Goal: Transaction & Acquisition: Purchase product/service

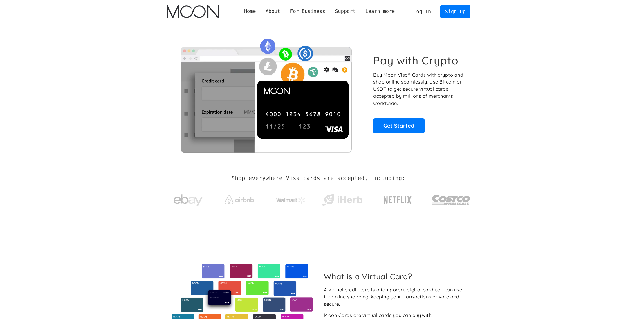
click at [425, 14] on link "Log In" at bounding box center [422, 11] width 27 height 13
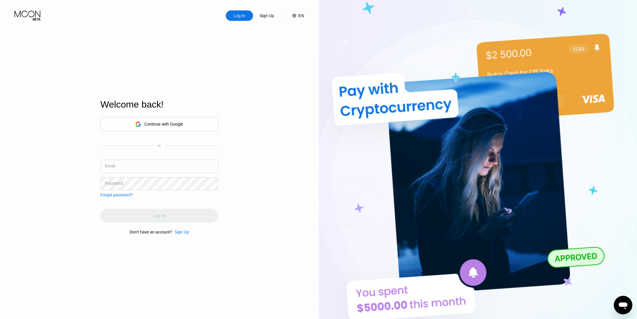
click at [160, 168] on input "text" at bounding box center [159, 166] width 118 height 13
paste input "[EMAIL_ADDRESS][DOMAIN_NAME]"
type input "[EMAIL_ADDRESS][DOMAIN_NAME]"
click at [155, 221] on div "Log In" at bounding box center [159, 216] width 118 height 14
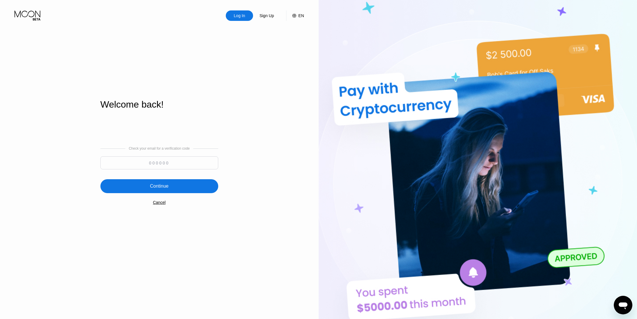
click at [147, 162] on input at bounding box center [159, 163] width 118 height 13
type input "278962"
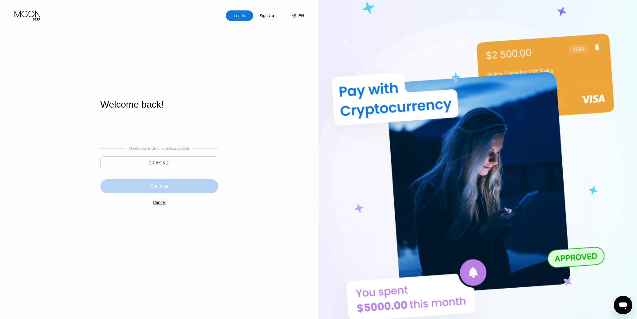
click at [157, 184] on div "Continue" at bounding box center [159, 187] width 19 height 6
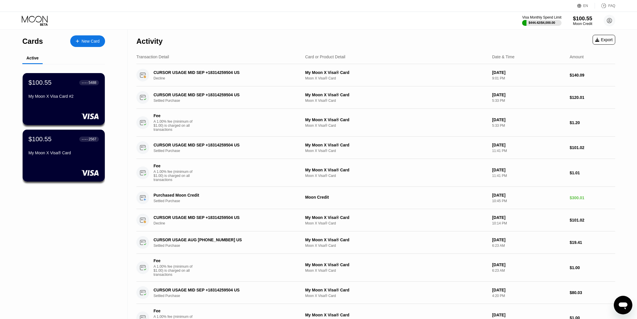
click at [586, 18] on div "$100.55" at bounding box center [582, 18] width 19 height 6
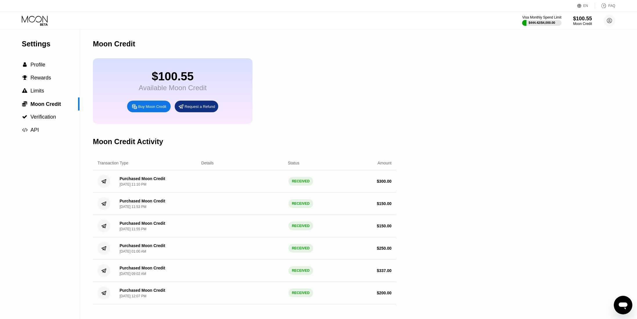
click at [148, 101] on div "Buy Moon Credit" at bounding box center [149, 107] width 44 height 12
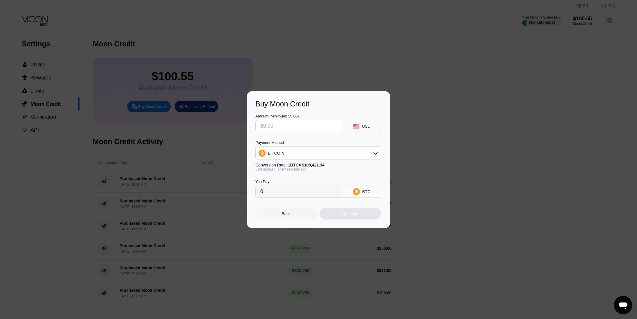
click at [320, 150] on div "BITCOIN" at bounding box center [318, 154] width 125 height 12
click at [295, 186] on div "USDT on TRON" at bounding box center [318, 182] width 122 height 12
type input "0.00"
click at [294, 126] on input "text" at bounding box center [298, 127] width 77 height 12
type input "$3"
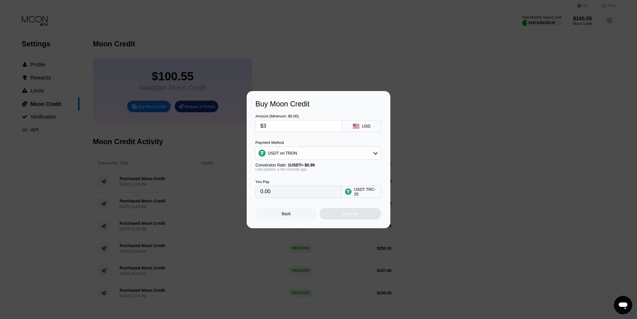
type input "3.03"
type input "$35"
type input "35.35"
type input "$350"
type input "353.54"
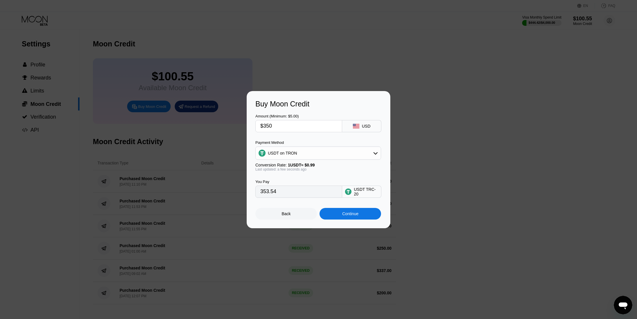
type input "$350"
click at [288, 193] on input "353.54" at bounding box center [298, 192] width 77 height 12
click at [340, 213] on div "Continue" at bounding box center [351, 214] width 62 height 12
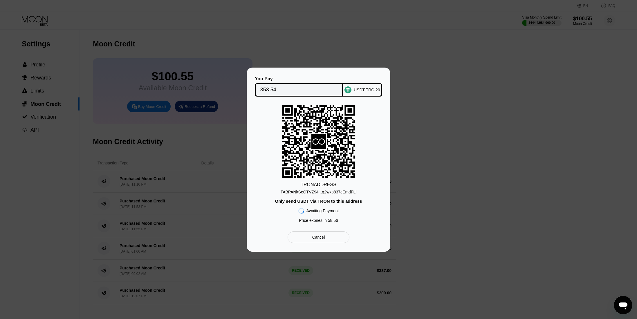
click at [302, 194] on div "TABPANkSeQTVZ94...q2wkp837cEmdFLi" at bounding box center [319, 192] width 76 height 5
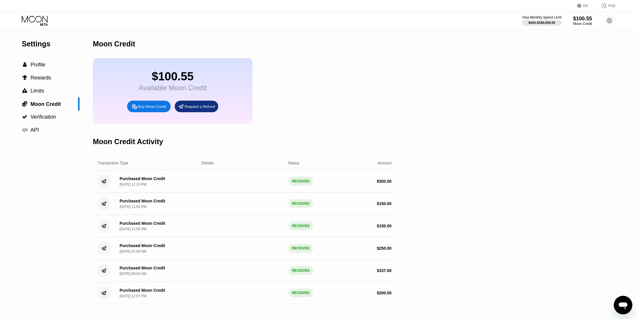
click at [46, 26] on div "Visa Monthly Spend Limit $444.42 / $4,000.00 $100.55 Moon Credit chatptforme4@p…" at bounding box center [318, 20] width 637 height 17
click at [39, 20] on icon at bounding box center [35, 21] width 27 height 10
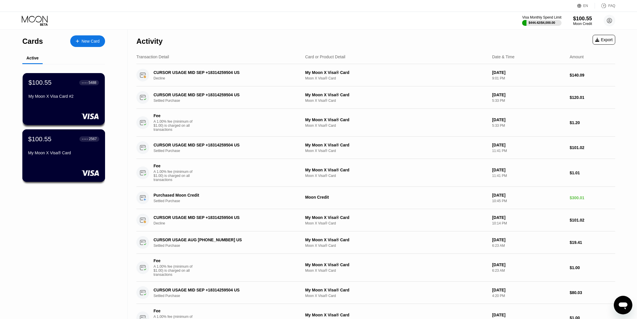
click at [90, 145] on div "$100.55 ● ● ● ● 2567 My Moon X Visa® Card" at bounding box center [63, 146] width 71 height 22
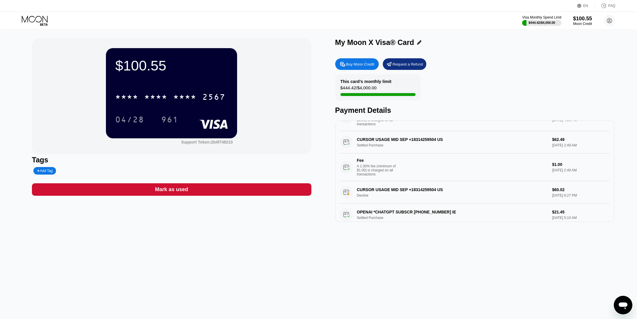
scroll to position [116, 0]
